Goal: Check status: Check status

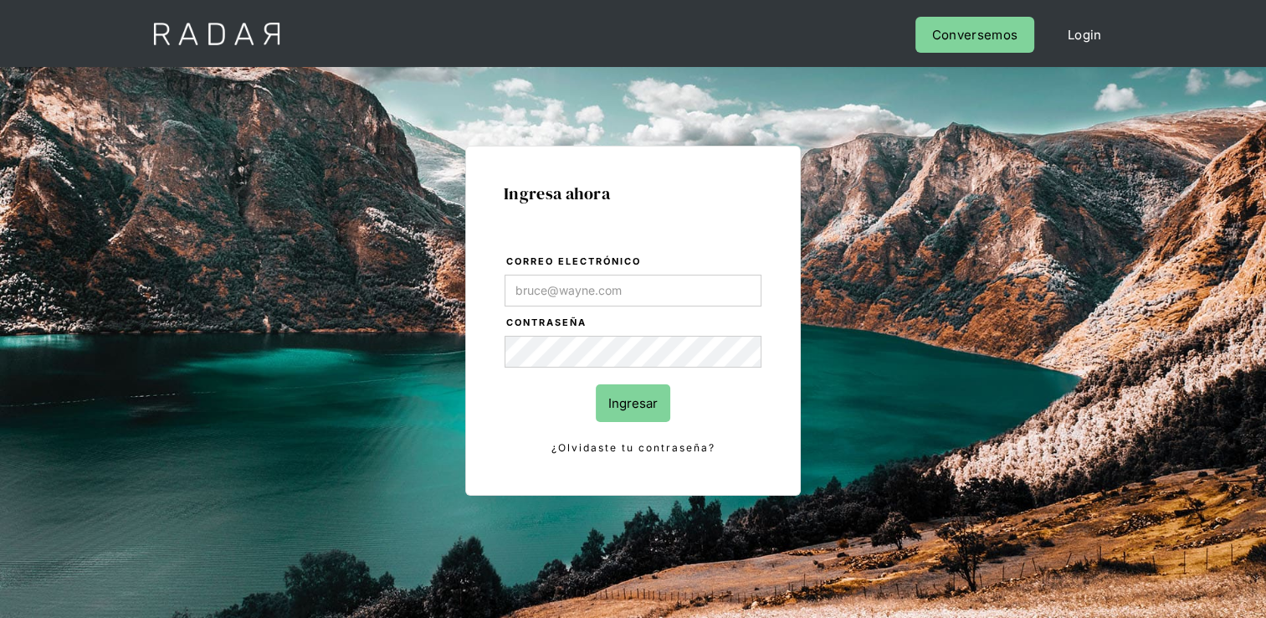
type input "[EMAIL_ADDRESS][DOMAIN_NAME]"
click at [639, 394] on input "Ingresar" at bounding box center [633, 403] width 74 height 38
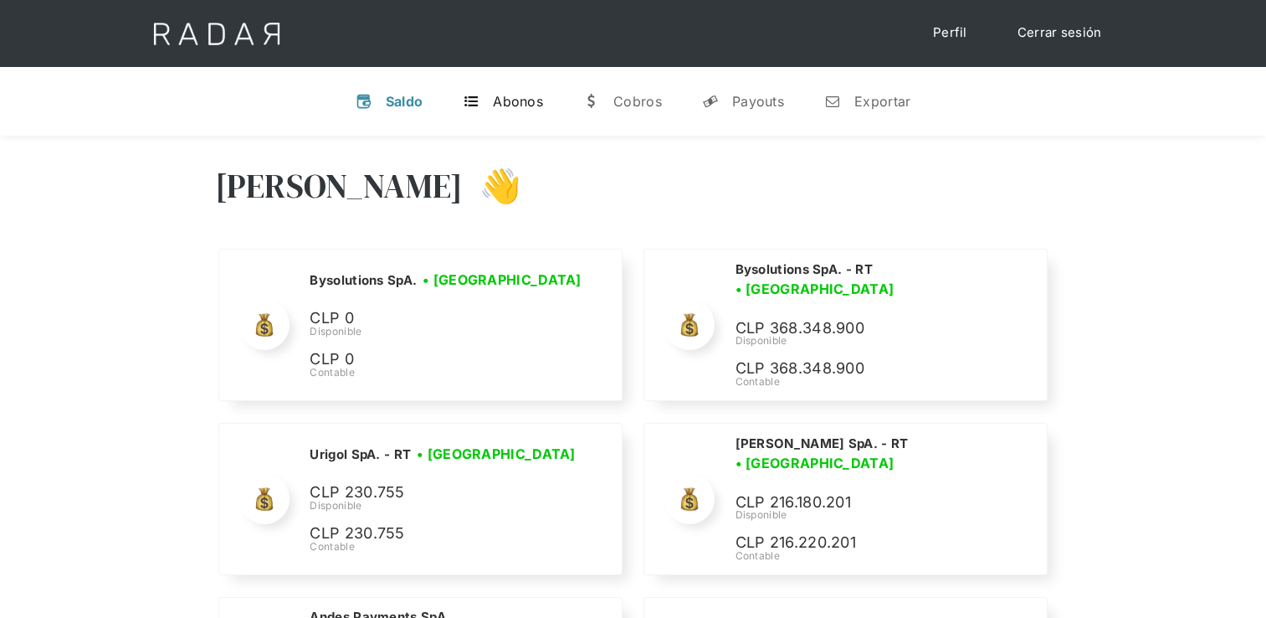
click at [520, 100] on div "Abonos" at bounding box center [518, 101] width 50 height 17
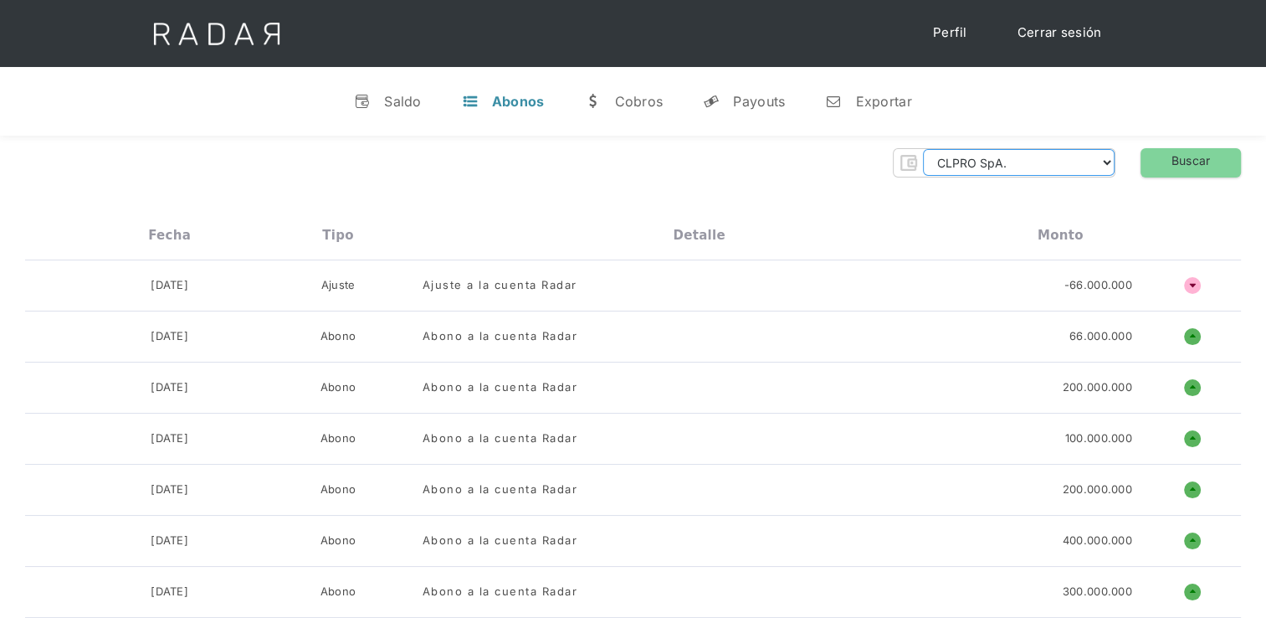
click at [987, 159] on select "CLPRO SpA. [PERSON_NAME] SpA. Urigol SpA. Bysolutions SpA. Clmax SpA. Andes Pay…" at bounding box center [1019, 162] width 192 height 27
select select "bysolutions-rt"
click at [927, 149] on select "CLPRO SpA. [PERSON_NAME] SpA. Urigol SpA. Bysolutions SpA. Clmax SpA. Andes Pay…" at bounding box center [1019, 162] width 192 height 27
click at [1162, 167] on link "Buscar" at bounding box center [1191, 162] width 100 height 29
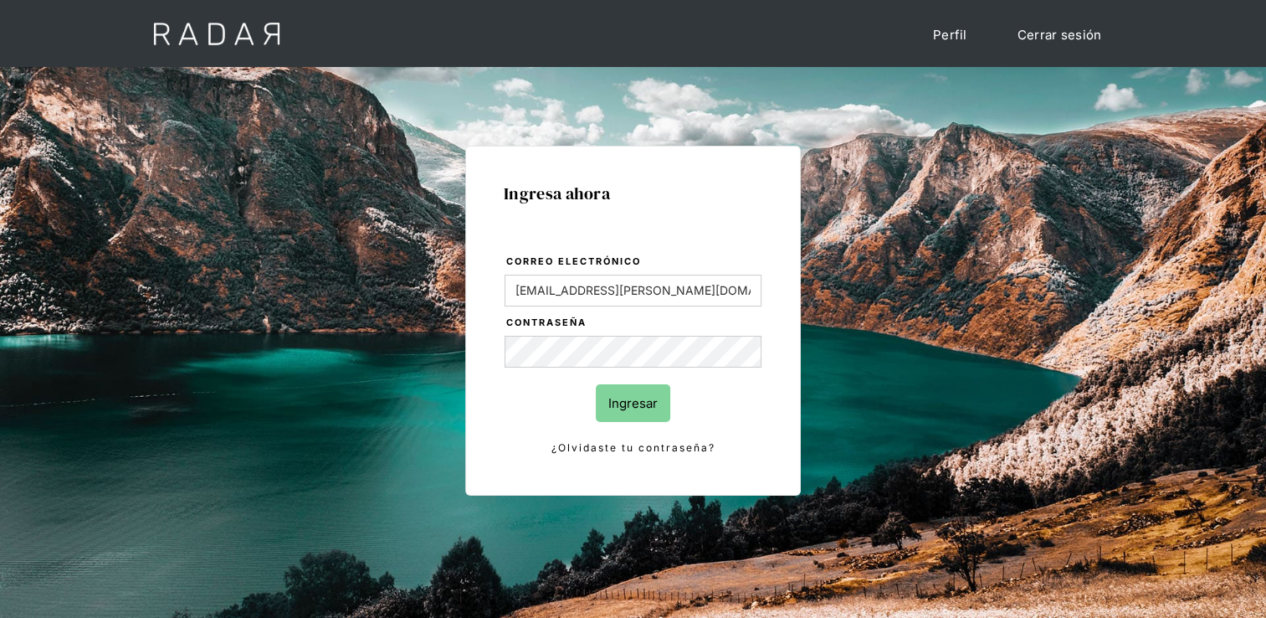
click at [633, 402] on input "Ingresar" at bounding box center [633, 403] width 74 height 38
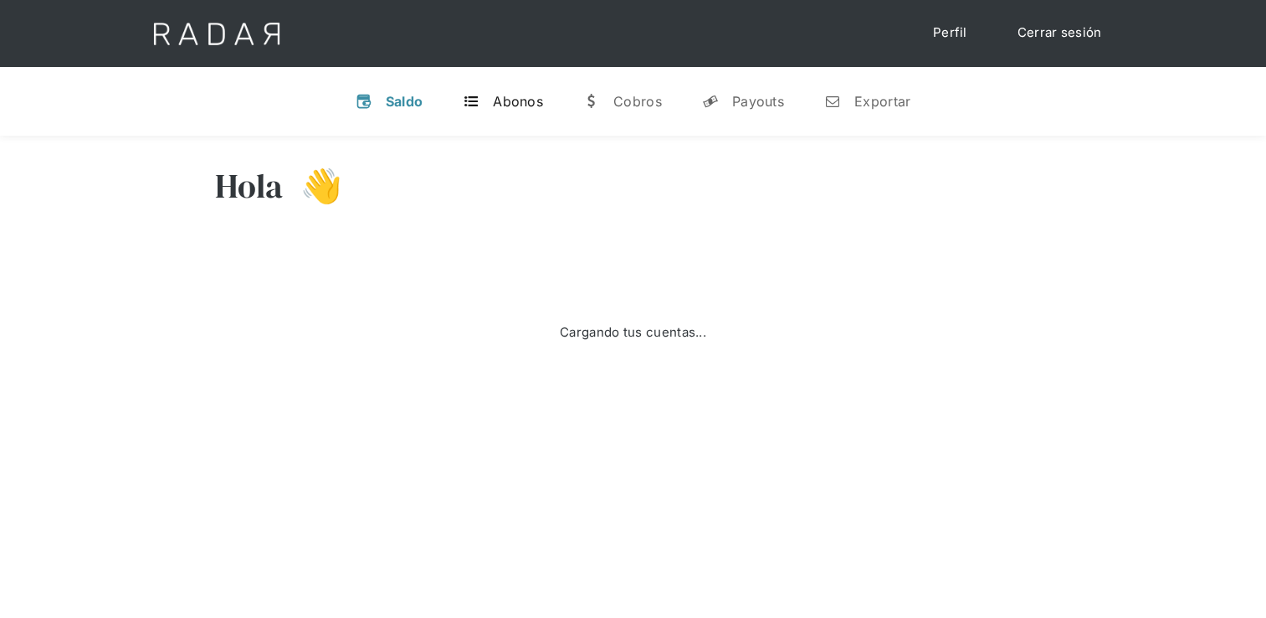
click at [536, 102] on div "Abonos" at bounding box center [518, 101] width 50 height 17
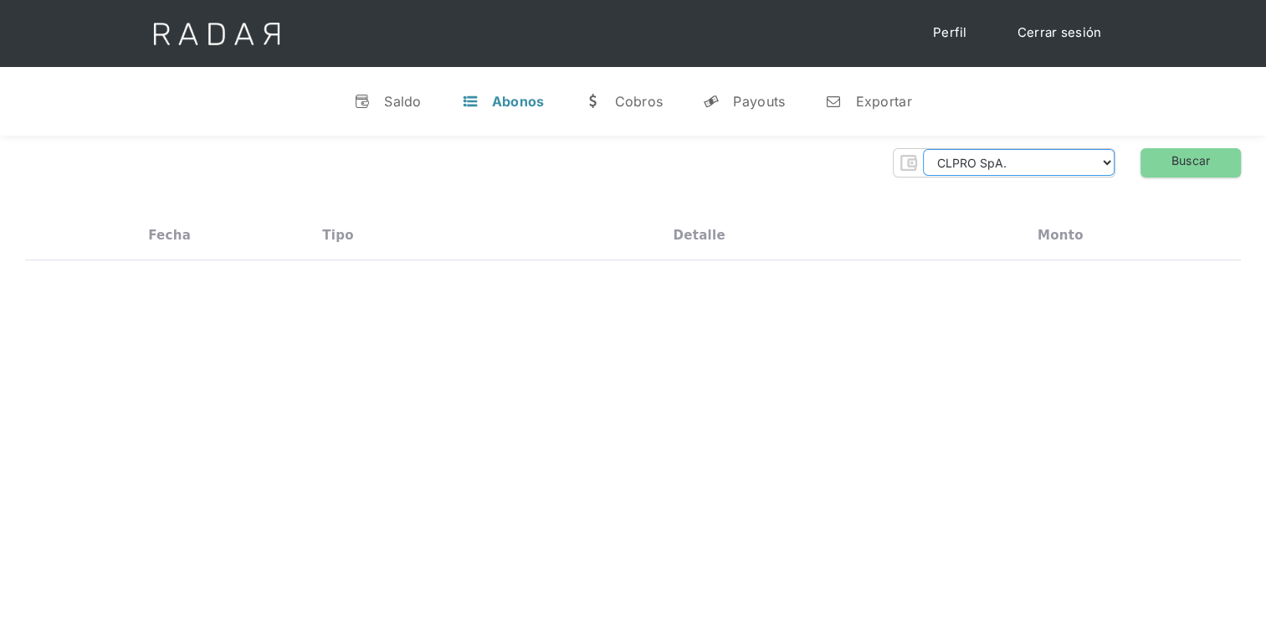
click at [1054, 162] on select "CLPRO SpA. [PERSON_NAME] SpA. Urigol SpA. Bysolutions SpA. Clmax SpA. Andes Pay…" at bounding box center [1019, 162] width 192 height 27
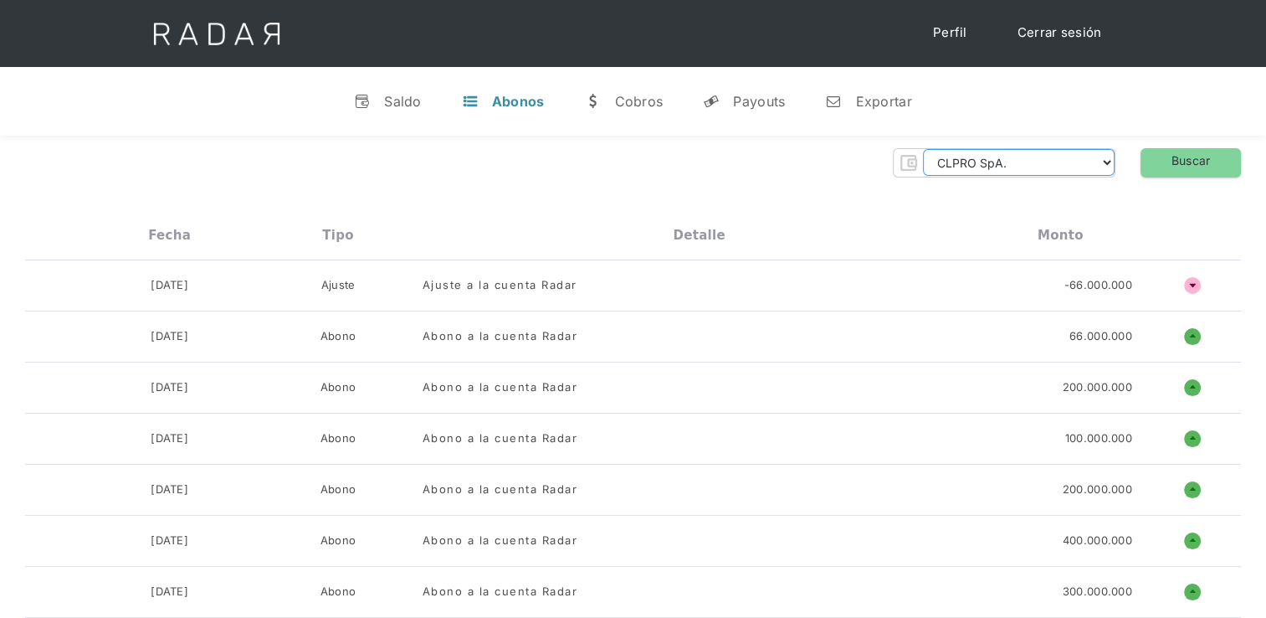
select select "bysolutions-rt"
click at [927, 149] on select "CLPRO SpA. [PERSON_NAME] SpA. Urigol SpA. Bysolutions SpA. Clmax SpA. Andes Pay…" at bounding box center [1019, 162] width 192 height 27
click at [1207, 162] on link "Buscar" at bounding box center [1191, 162] width 100 height 29
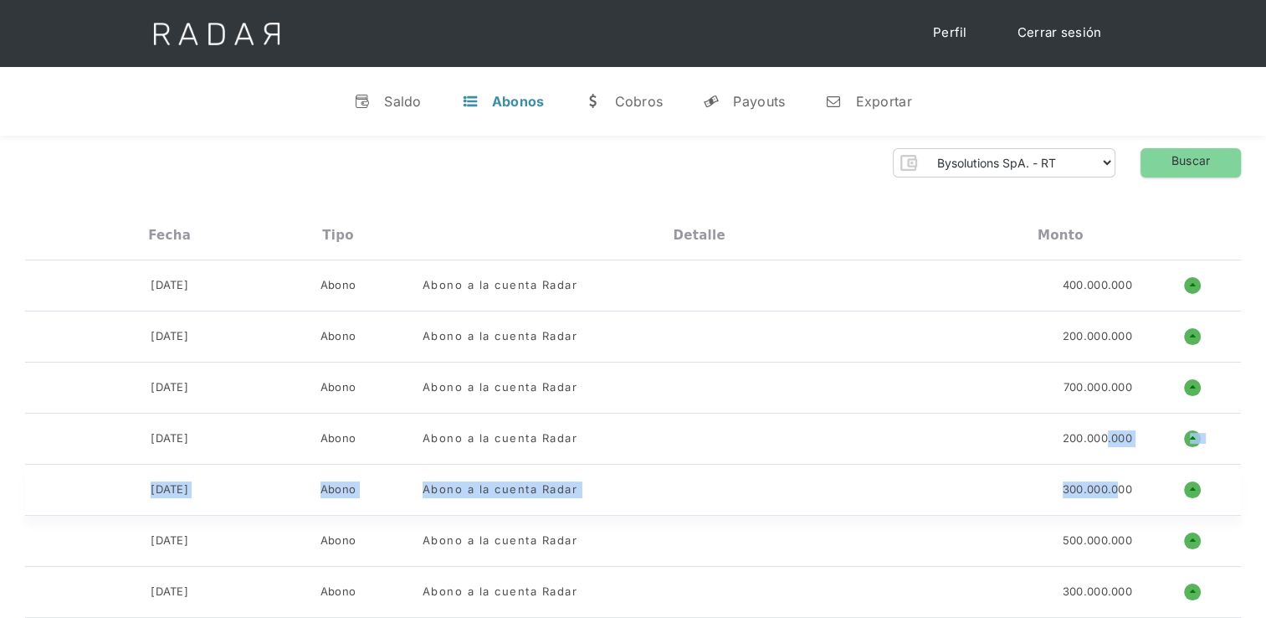
drag, startPoint x: 1105, startPoint y: 436, endPoint x: 1115, endPoint y: 474, distance: 39.6
drag, startPoint x: 1056, startPoint y: 433, endPoint x: 1138, endPoint y: 423, distance: 82.7
click at [1138, 423] on div "[DATE] Abono Abono a la cuenta Radar 200.000.000 o ñ" at bounding box center [633, 438] width 1216 height 51
click at [619, 110] on link "w [GEOGRAPHIC_DATA]" at bounding box center [623, 101] width 105 height 44
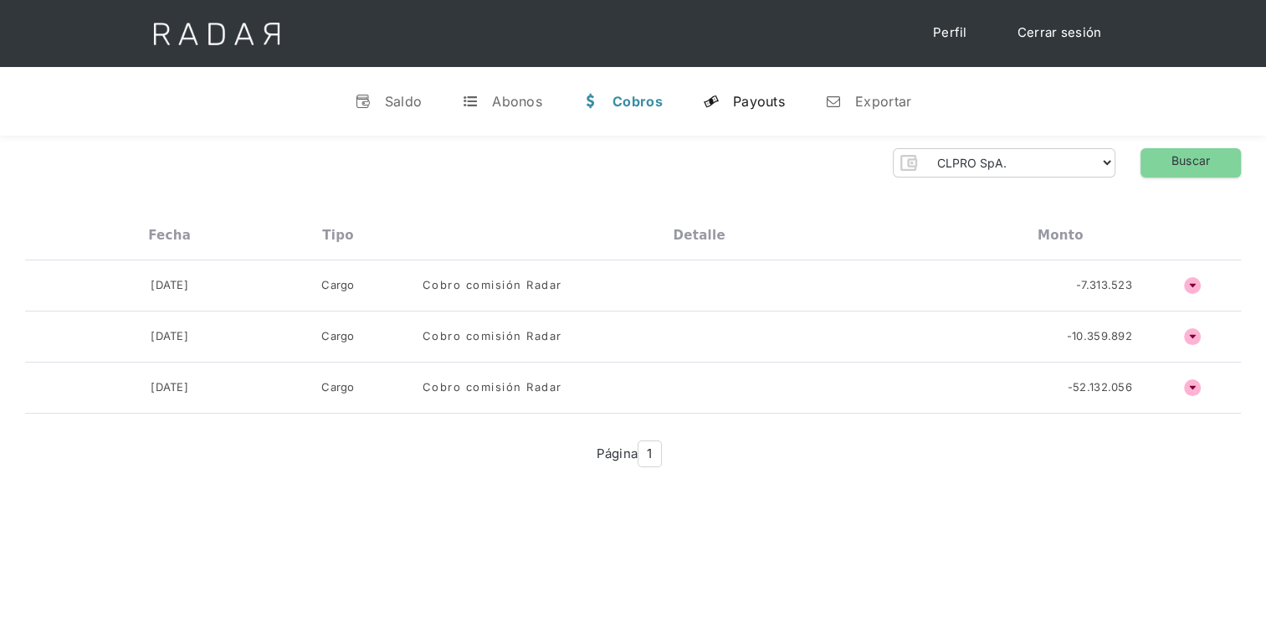
click at [777, 101] on div "Payouts" at bounding box center [759, 101] width 52 height 17
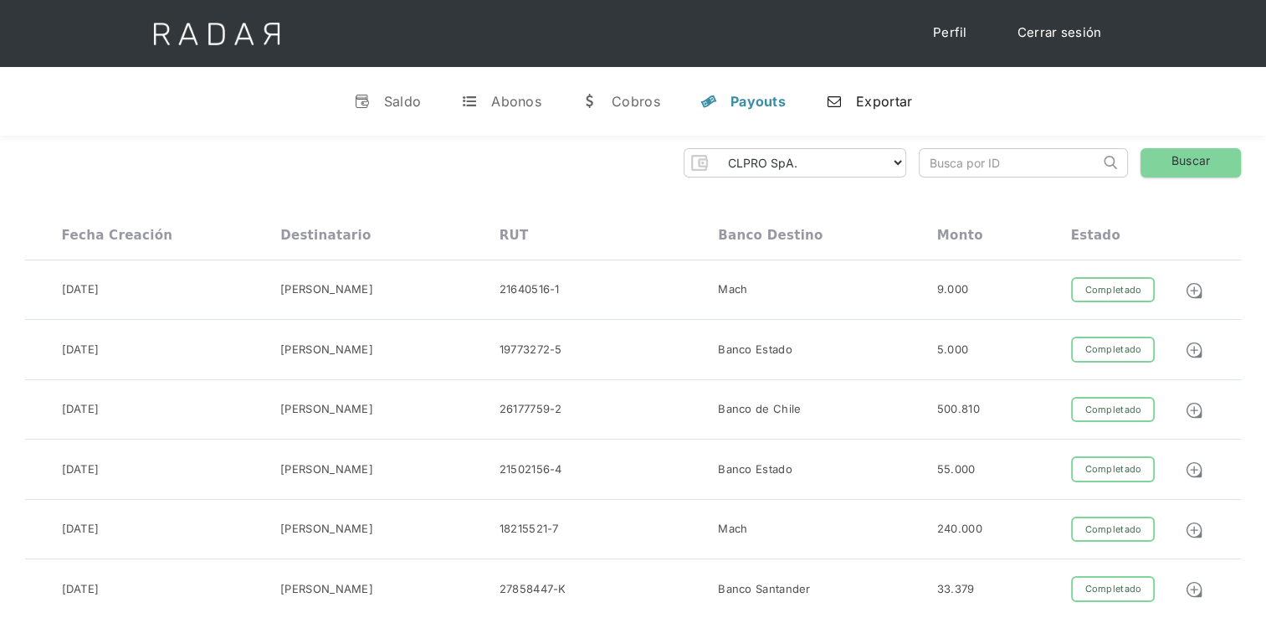
click at [872, 99] on div "Exportar" at bounding box center [884, 101] width 56 height 17
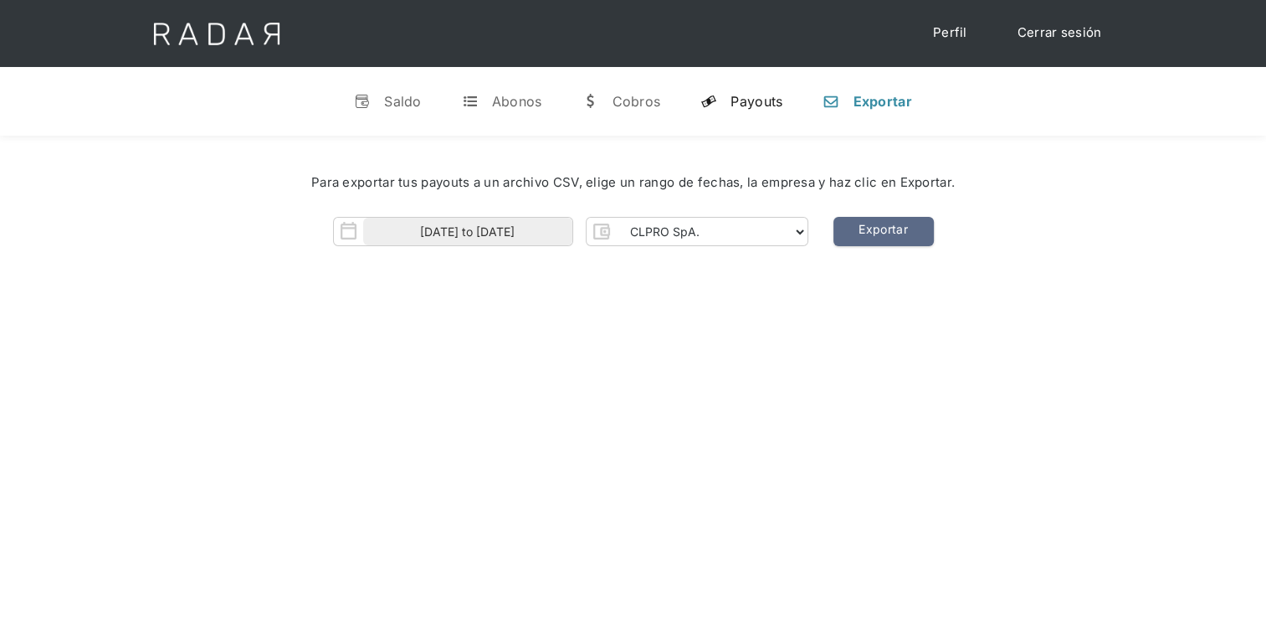
click at [777, 90] on link "y Payouts" at bounding box center [741, 101] width 109 height 44
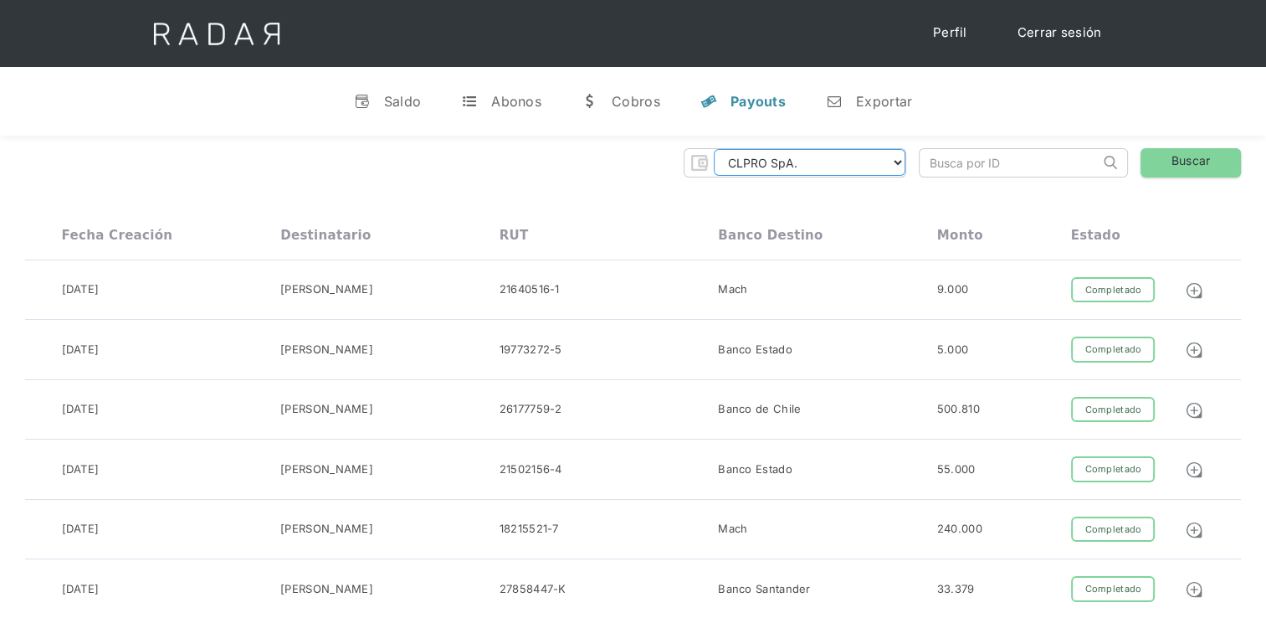
click at [869, 154] on select "CLPRO SpA. [PERSON_NAME] SpA. Urigol SpA. Bysolutions SpA. Clmax SpA. Andes Pay…" at bounding box center [810, 162] width 192 height 27
select select "bysolutions-rt"
click at [718, 149] on select "CLPRO SpA. [PERSON_NAME] SpA. Urigol SpA. Bysolutions SpA. Clmax SpA. Andes Pay…" at bounding box center [810, 162] width 192 height 27
click at [1211, 151] on link "Buscar" at bounding box center [1191, 162] width 100 height 29
click at [511, 109] on div "Abonos" at bounding box center [516, 101] width 50 height 17
